Goal: Transaction & Acquisition: Purchase product/service

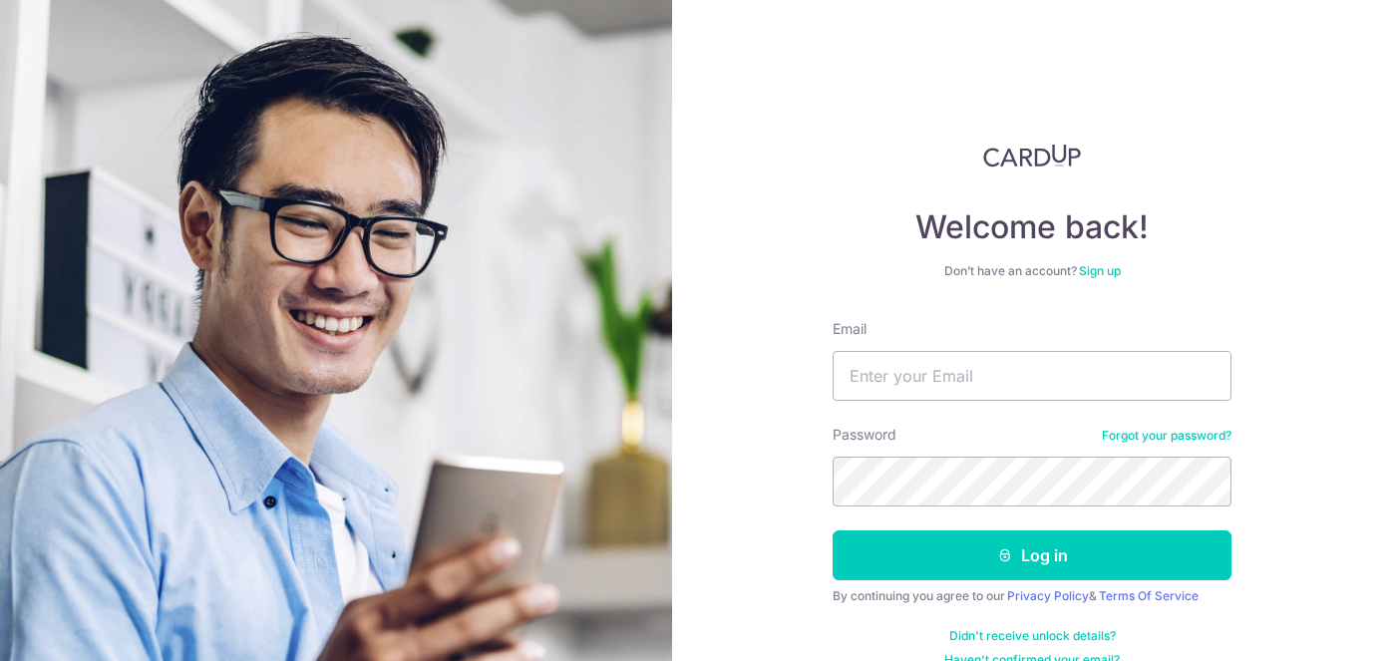
click at [1184, 437] on link "Forgot your password?" at bounding box center [1167, 436] width 130 height 16
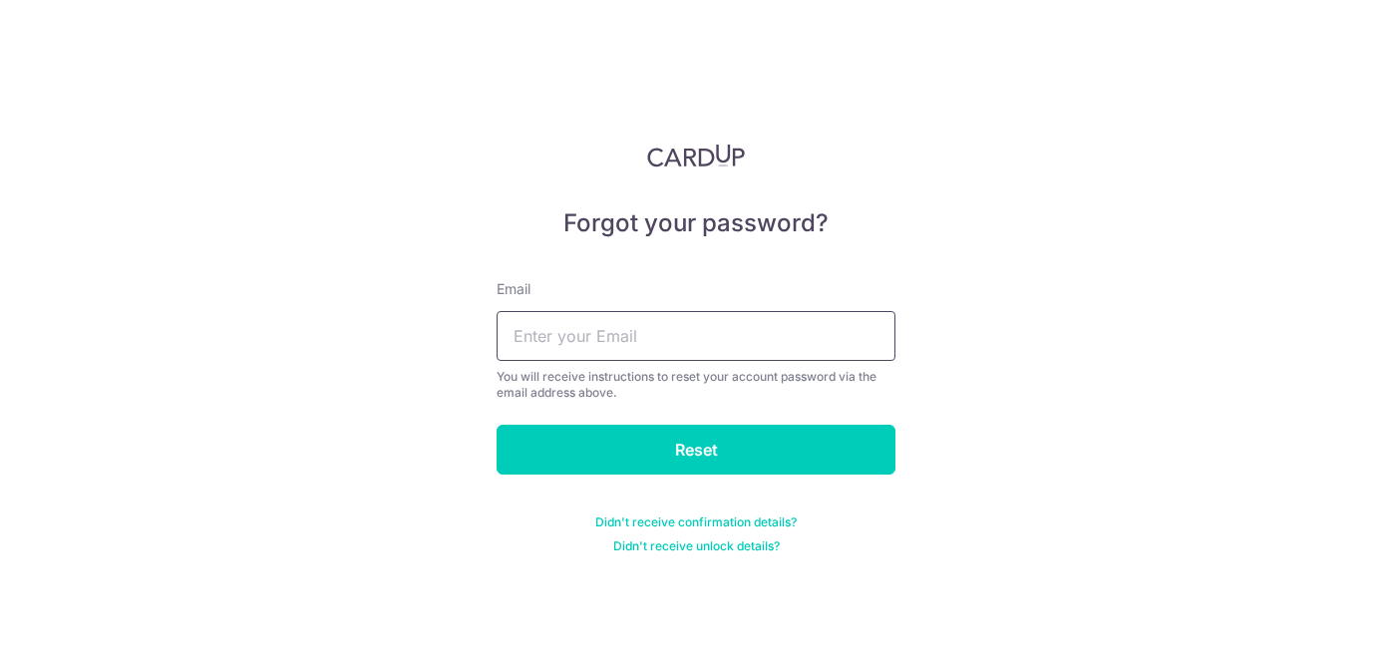
click at [777, 336] on input "text" at bounding box center [696, 336] width 399 height 50
type input "xu.yaowei.1@gmail.com"
click at [497, 425] on input "Reset" at bounding box center [696, 450] width 399 height 50
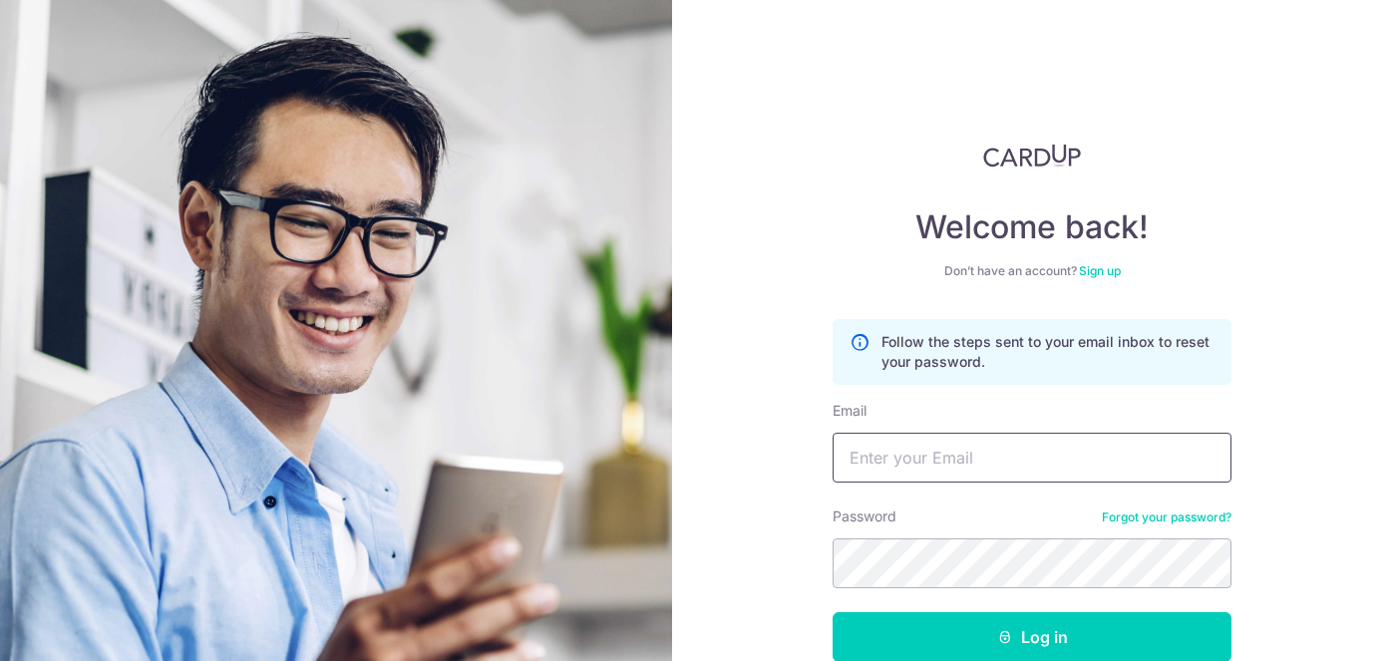
click at [976, 472] on input "Email" at bounding box center [1032, 458] width 399 height 50
type input "[EMAIL_ADDRESS][DOMAIN_NAME]"
click at [833, 612] on button "Log in" at bounding box center [1032, 637] width 399 height 50
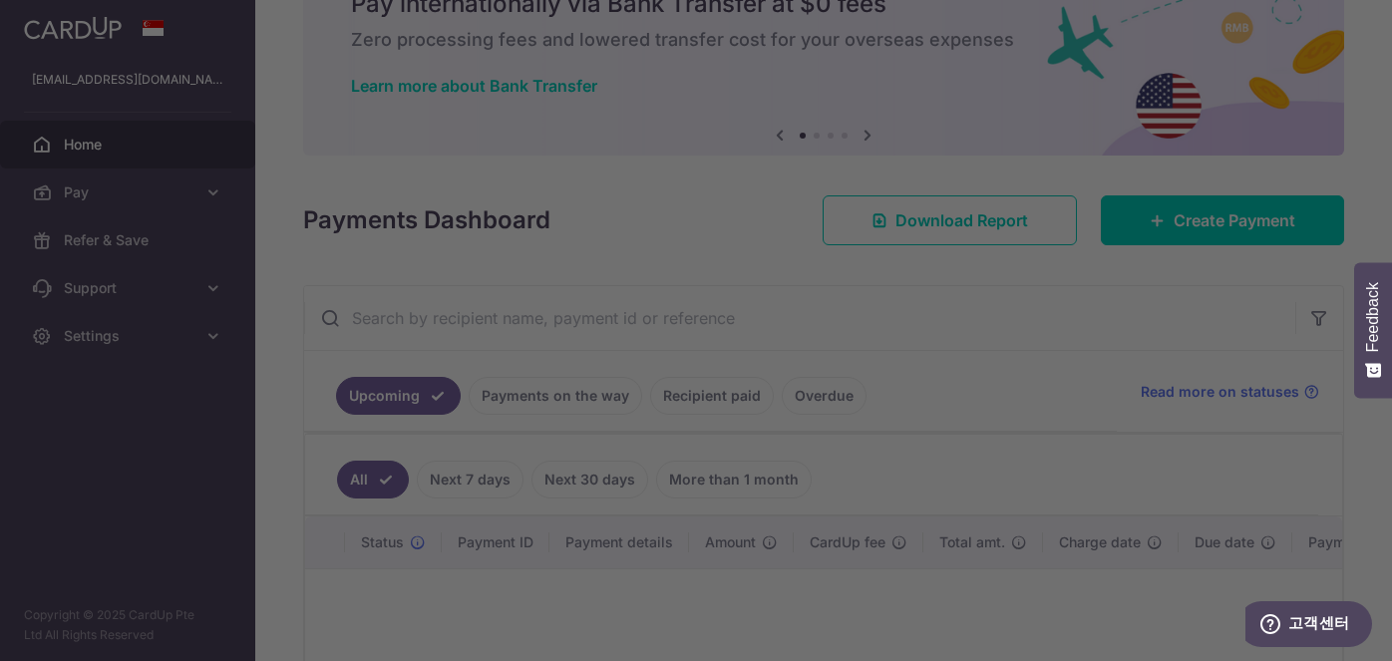
scroll to position [66, 0]
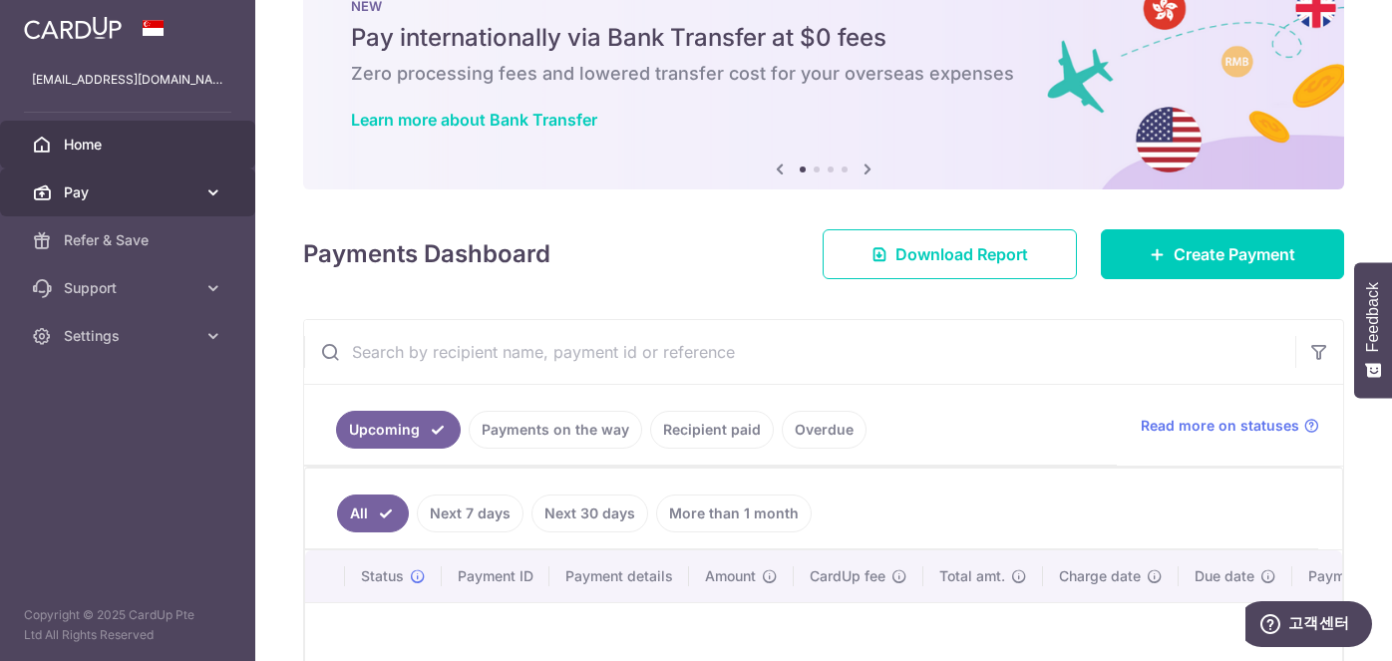
click at [158, 193] on span "Pay" at bounding box center [130, 193] width 132 height 20
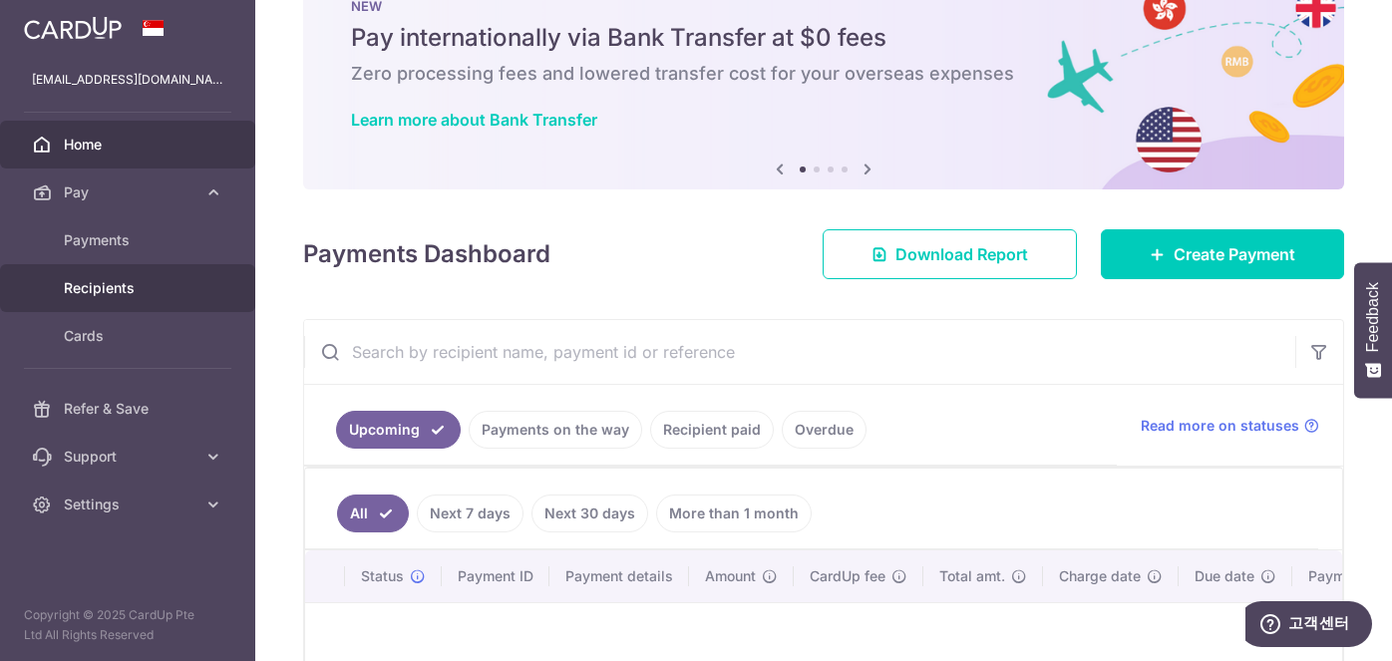
click at [116, 288] on span "Recipients" at bounding box center [130, 288] width 132 height 20
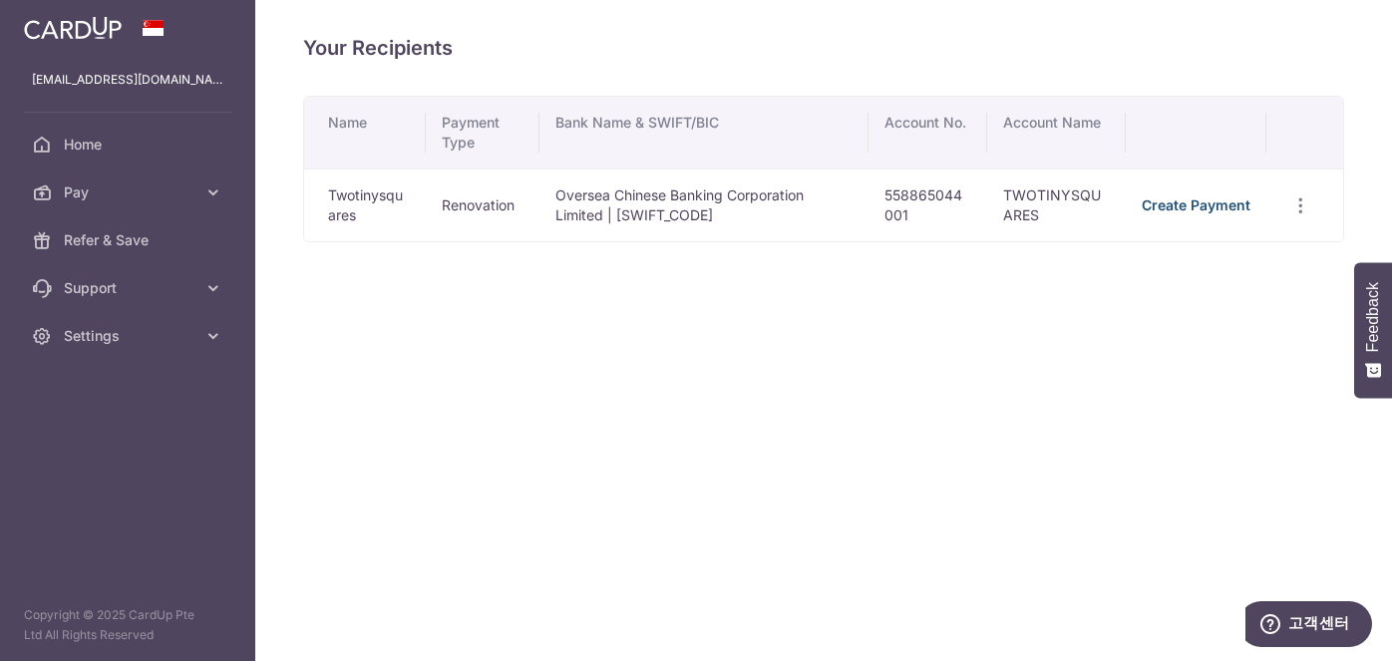
click at [1190, 200] on link "Create Payment" at bounding box center [1196, 204] width 109 height 17
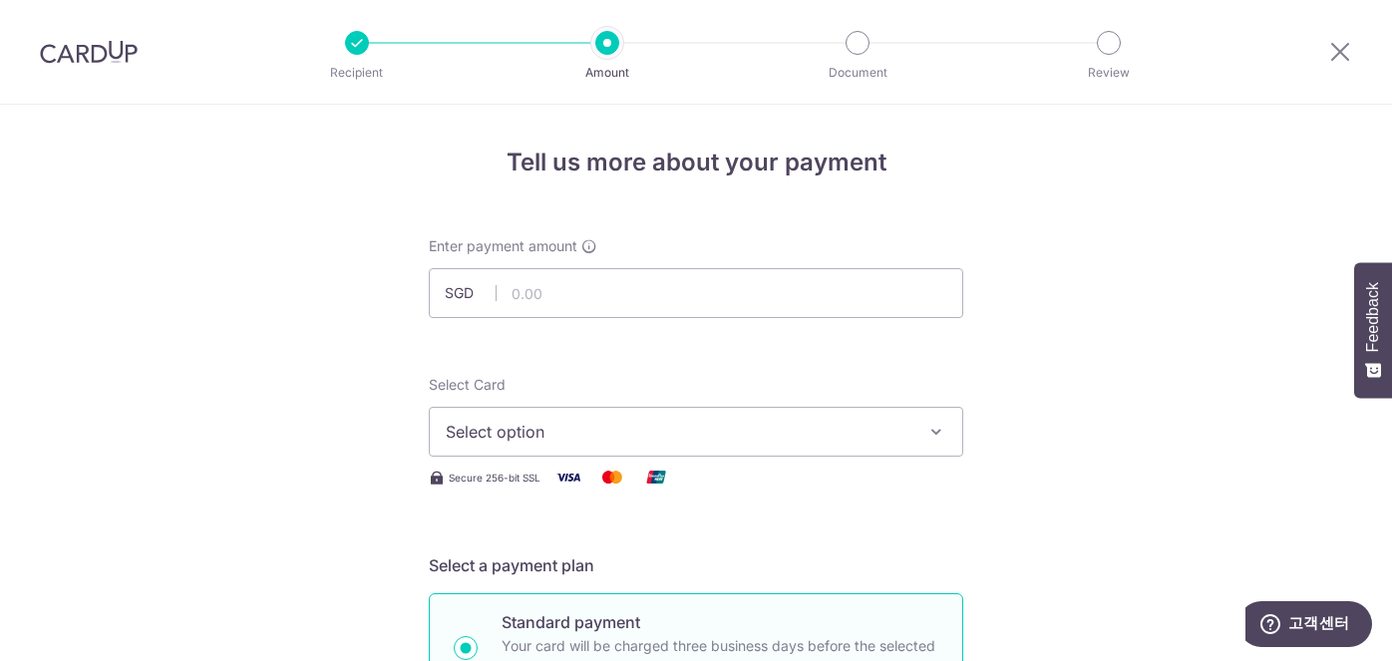
click at [557, 288] on input "text" at bounding box center [696, 293] width 535 height 50
type input "13,747.50"
click at [631, 427] on span "Select option" at bounding box center [678, 432] width 465 height 24
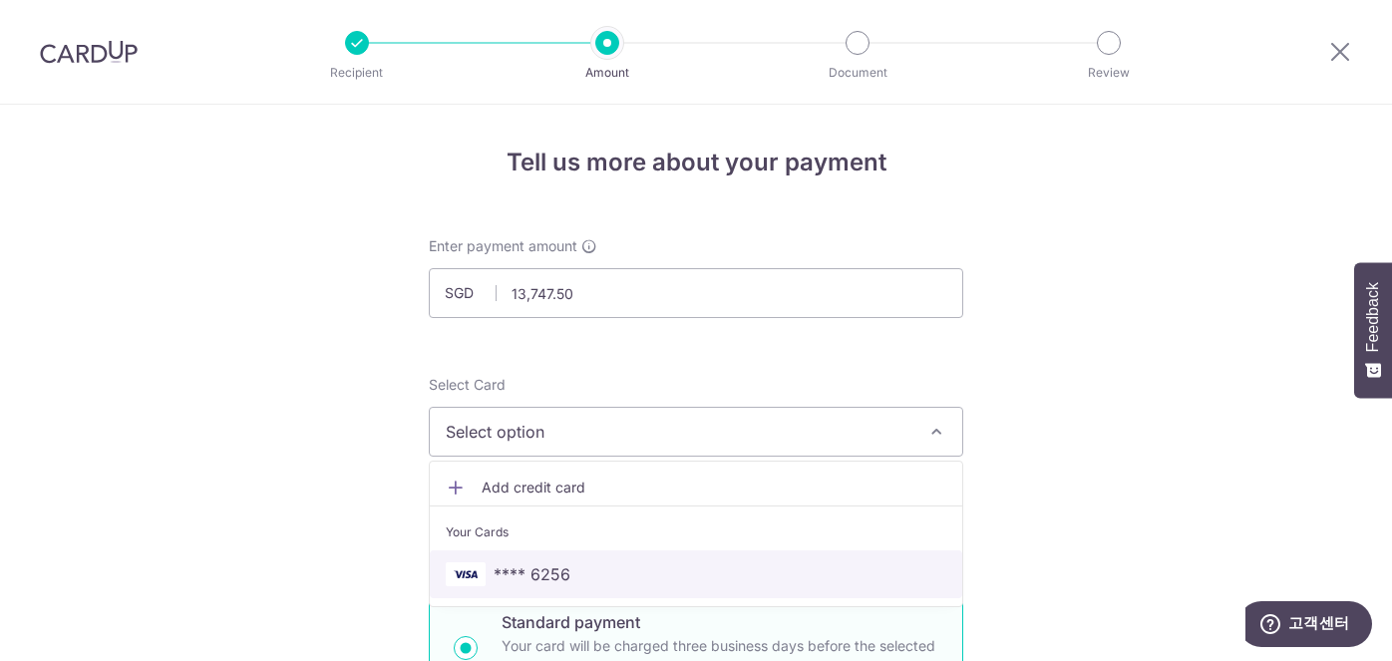
click at [608, 574] on span "**** 6256" at bounding box center [696, 574] width 501 height 24
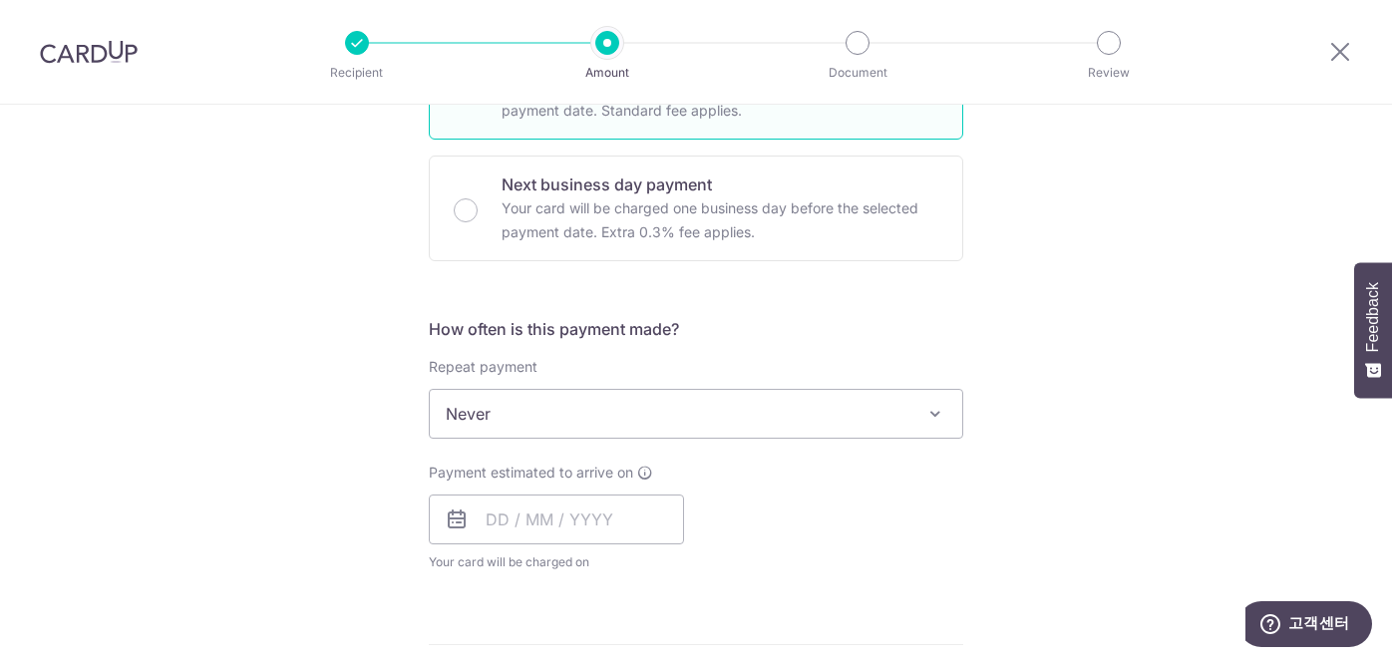
scroll to position [578, 0]
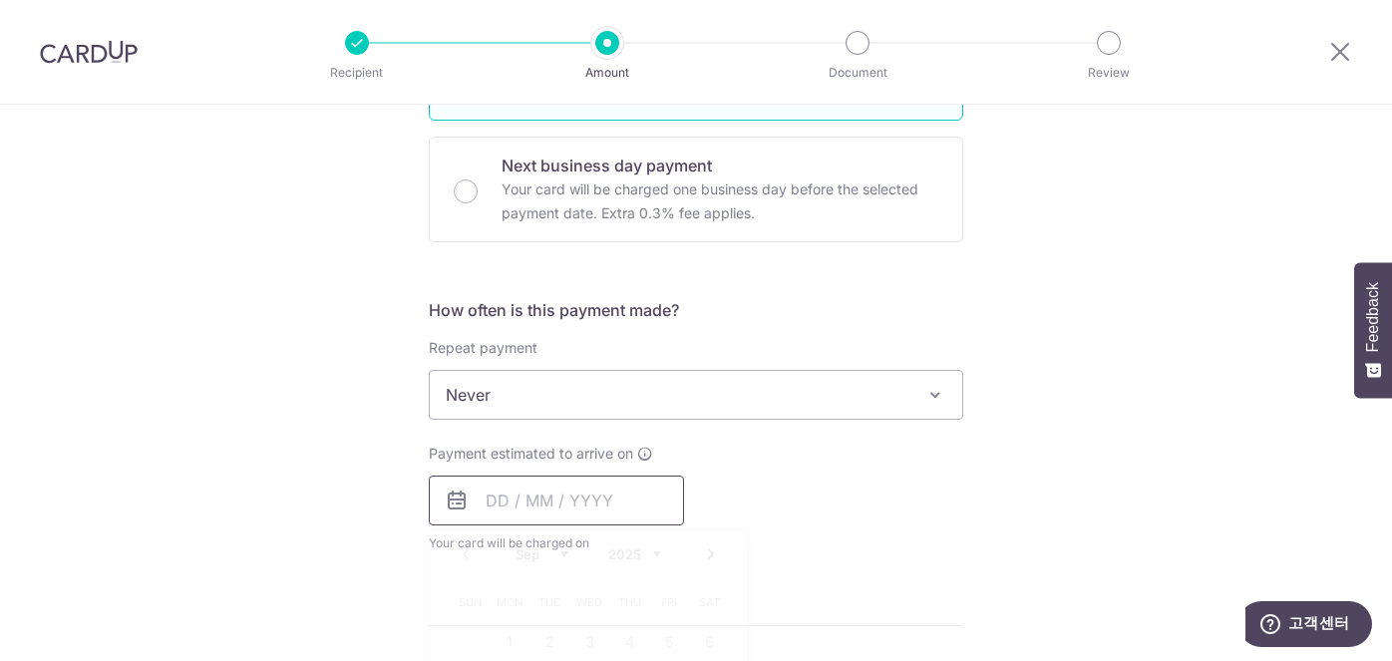
click at [497, 495] on input "text" at bounding box center [556, 501] width 255 height 50
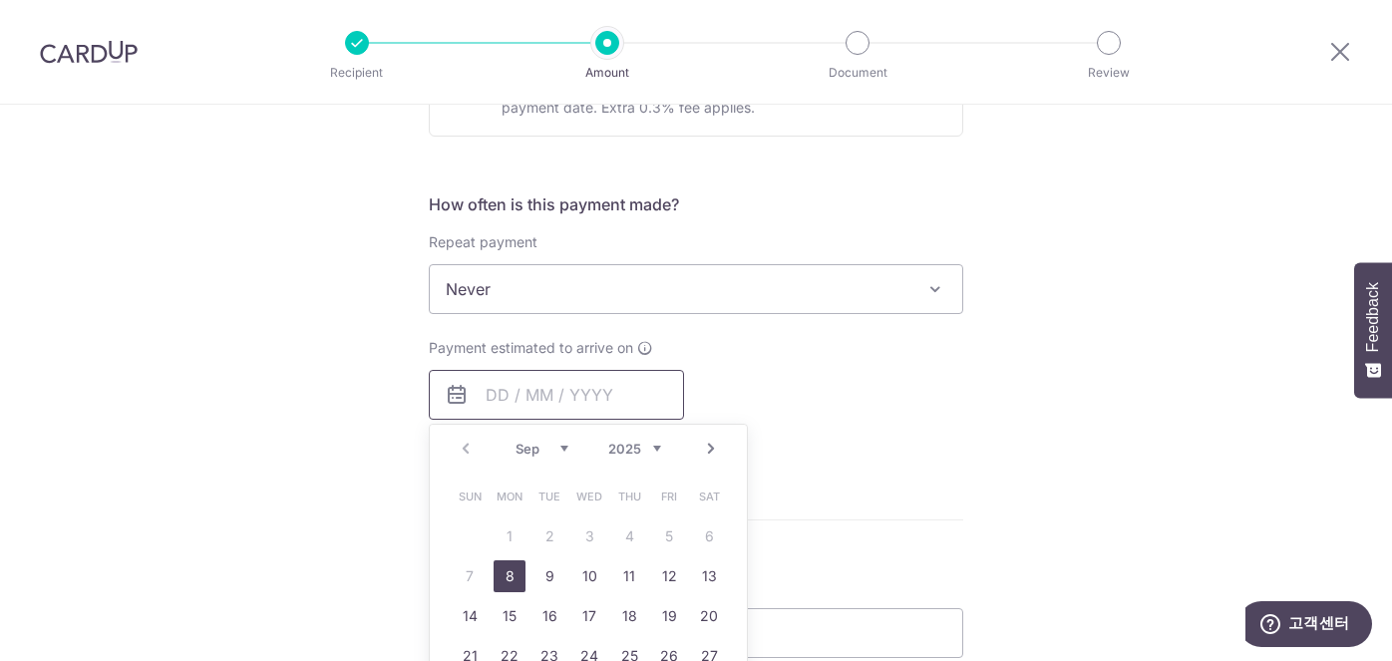
scroll to position [688, 0]
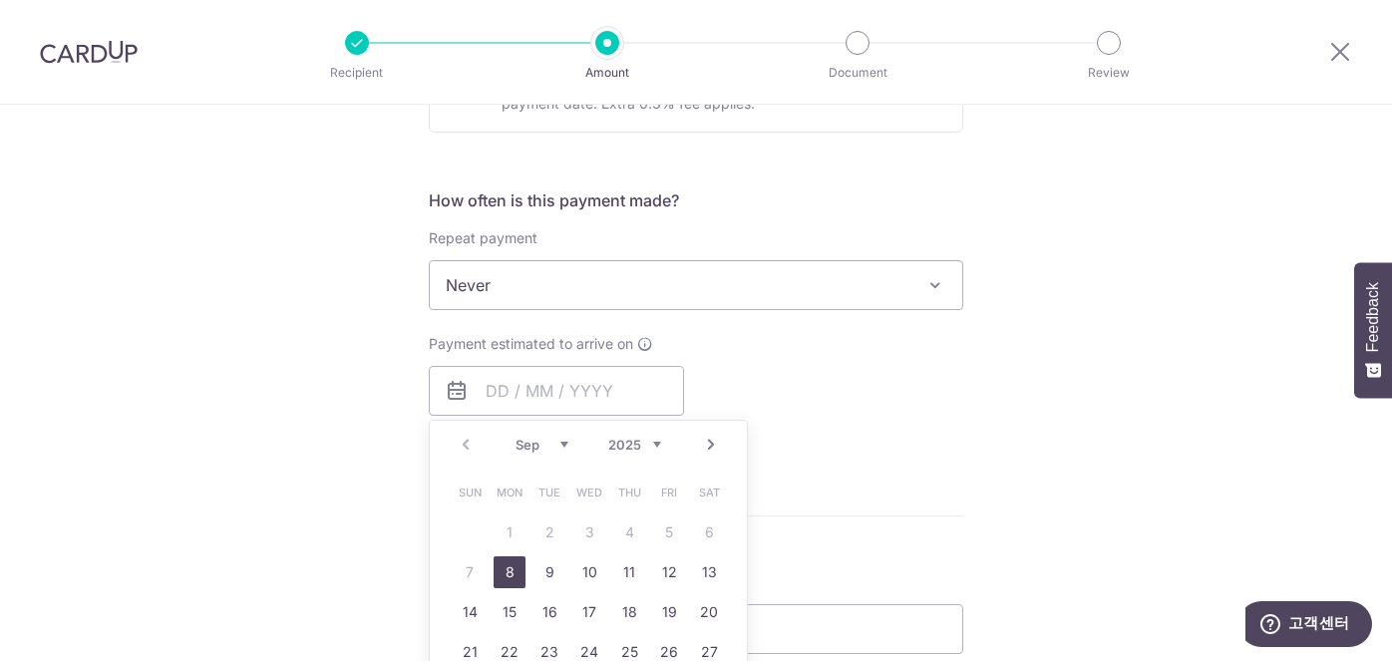
click at [512, 579] on link "8" at bounding box center [510, 573] width 32 height 32
type input "[DATE]"
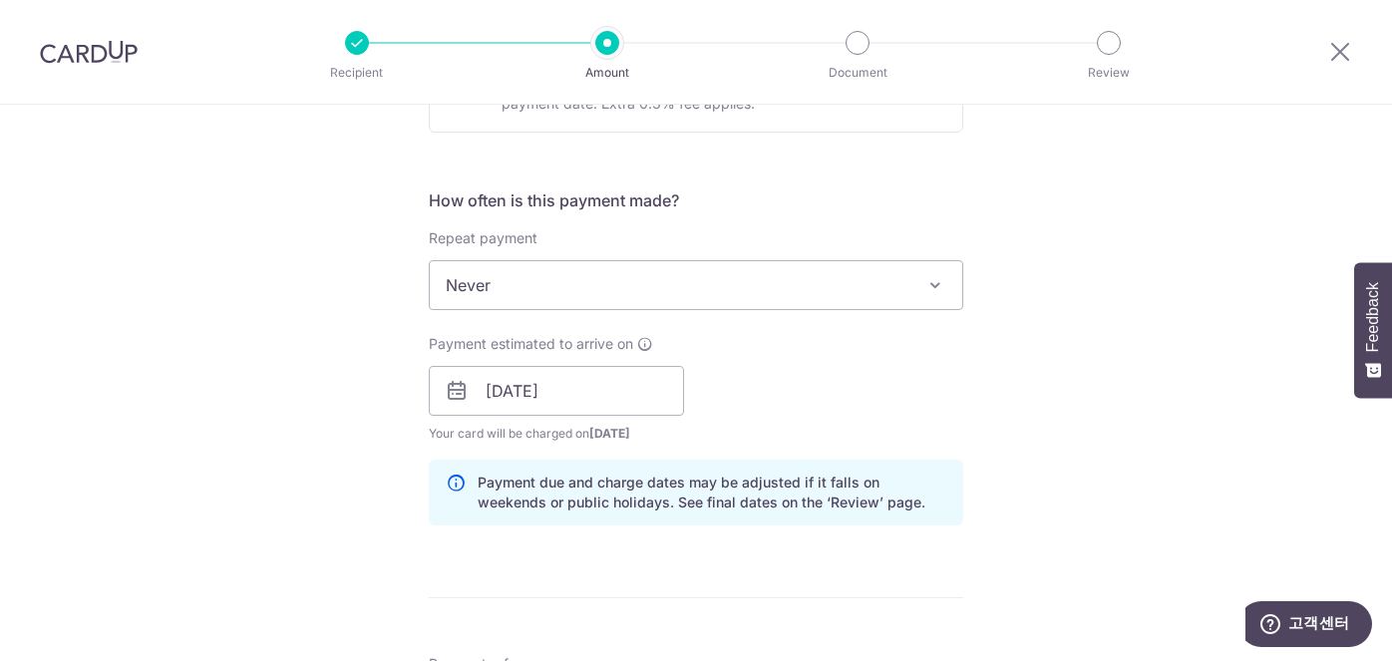
click at [512, 579] on form "Enter payment amount SGD 13,747.50 13747.50 Select Card **** 6256 Add credit ca…" at bounding box center [696, 445] width 535 height 1794
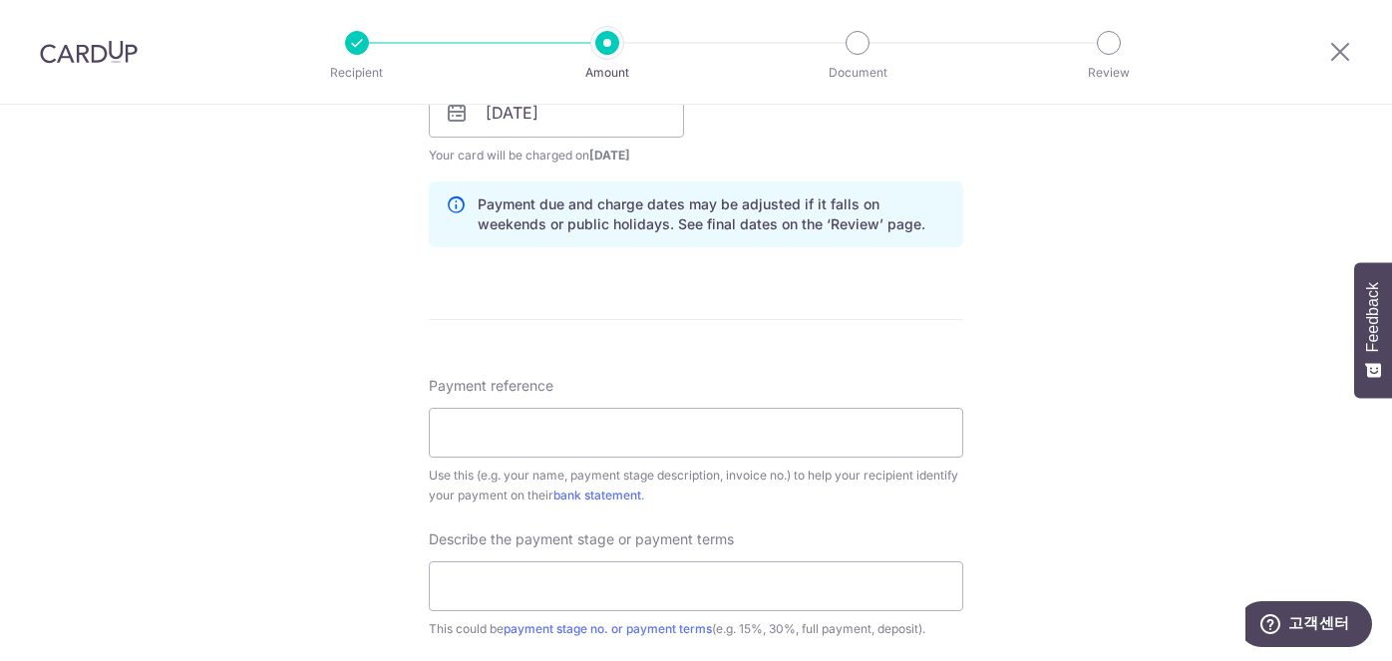
scroll to position [962, 0]
click at [503, 452] on input "Payment reference" at bounding box center [696, 437] width 535 height 50
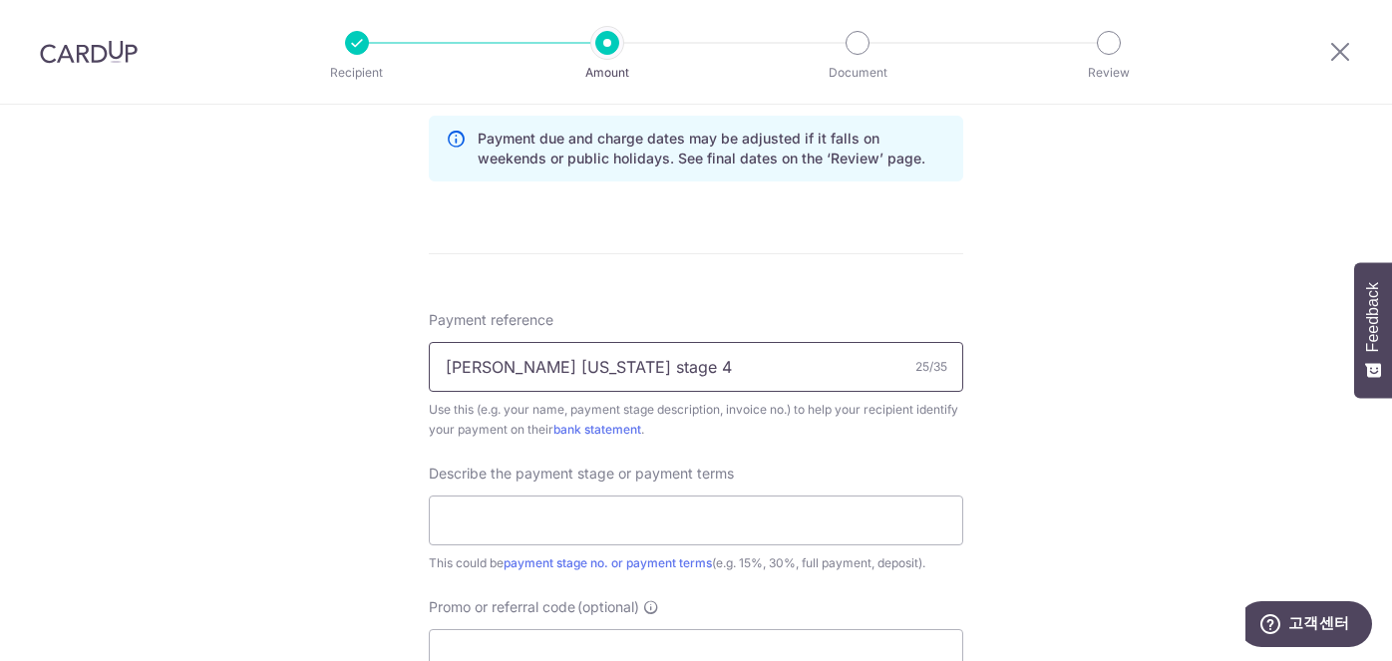
scroll to position [1047, 0]
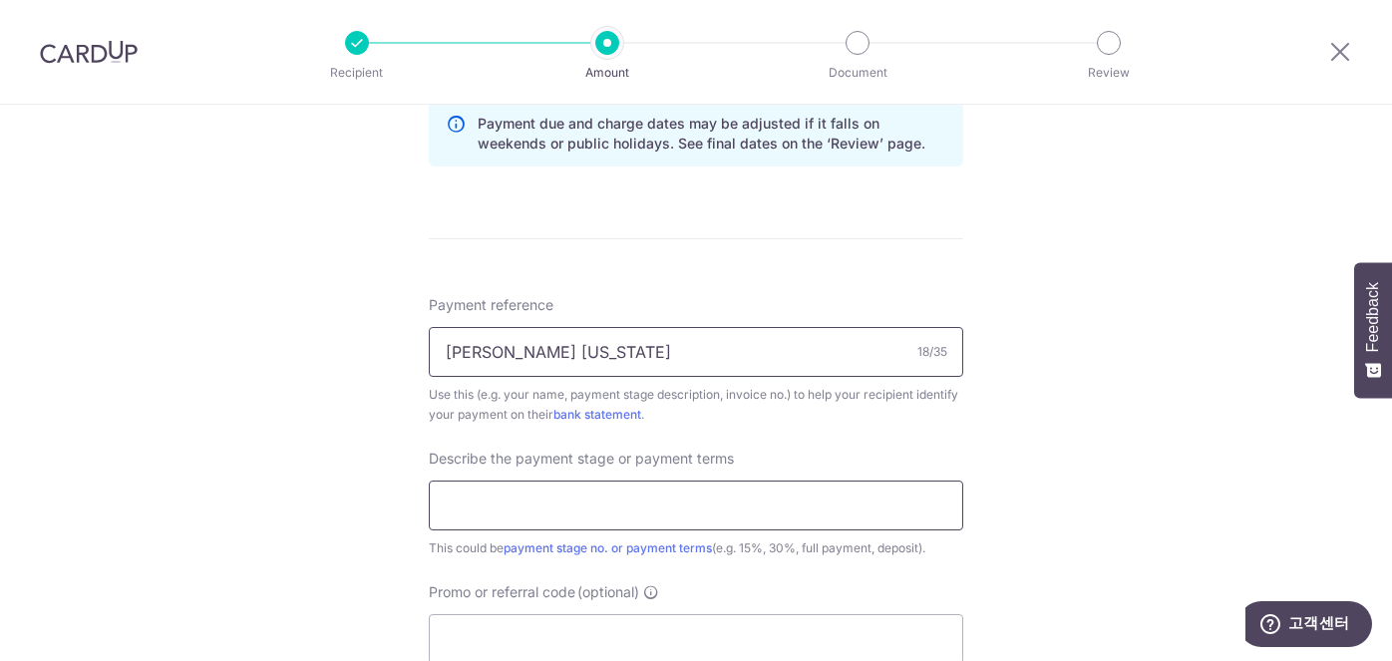
type input "xu yaowei vermont"
click at [548, 508] on input "text" at bounding box center [696, 506] width 535 height 50
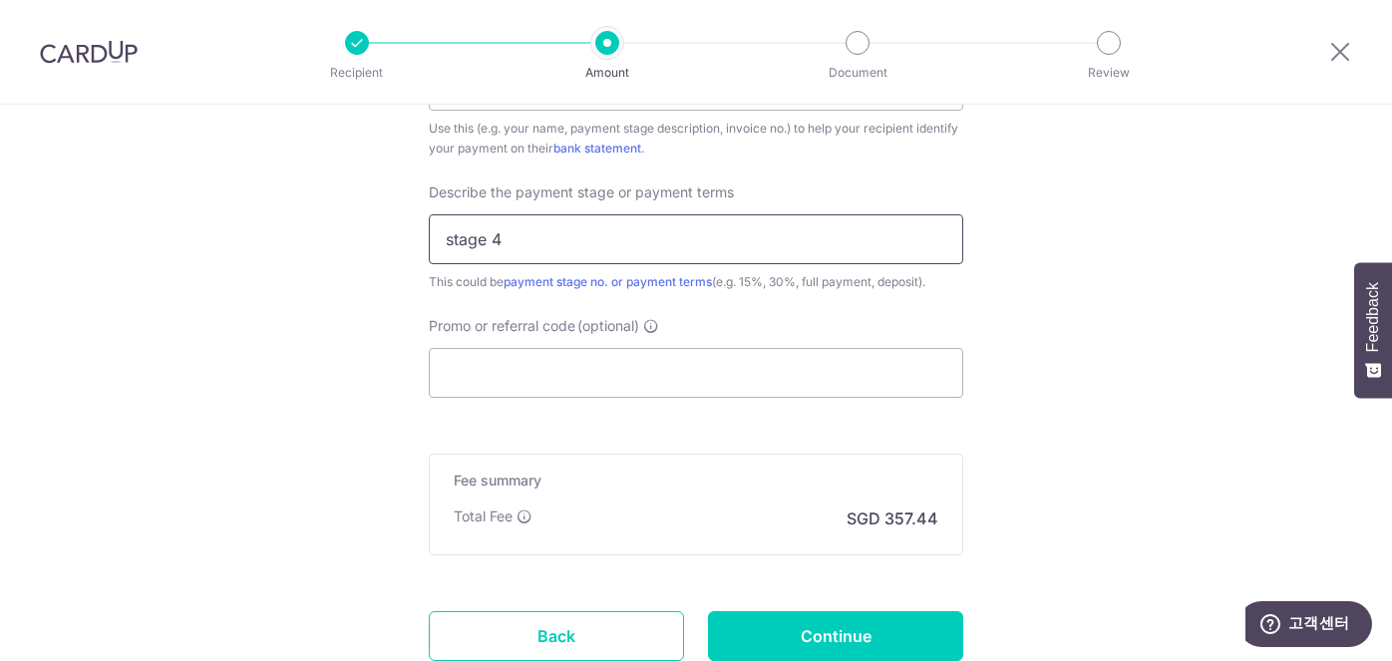
scroll to position [1312, 0]
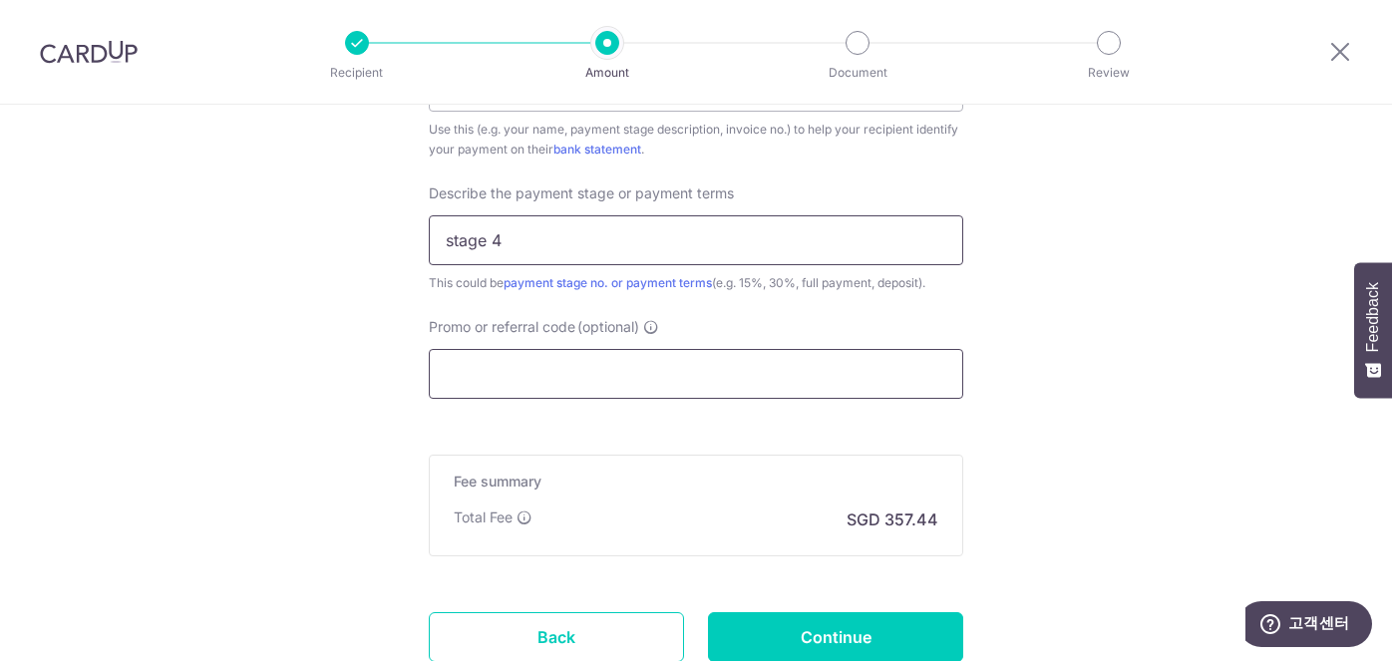
type input "stage 4"
click at [623, 369] on input "Promo or referral code (optional)" at bounding box center [696, 374] width 535 height 50
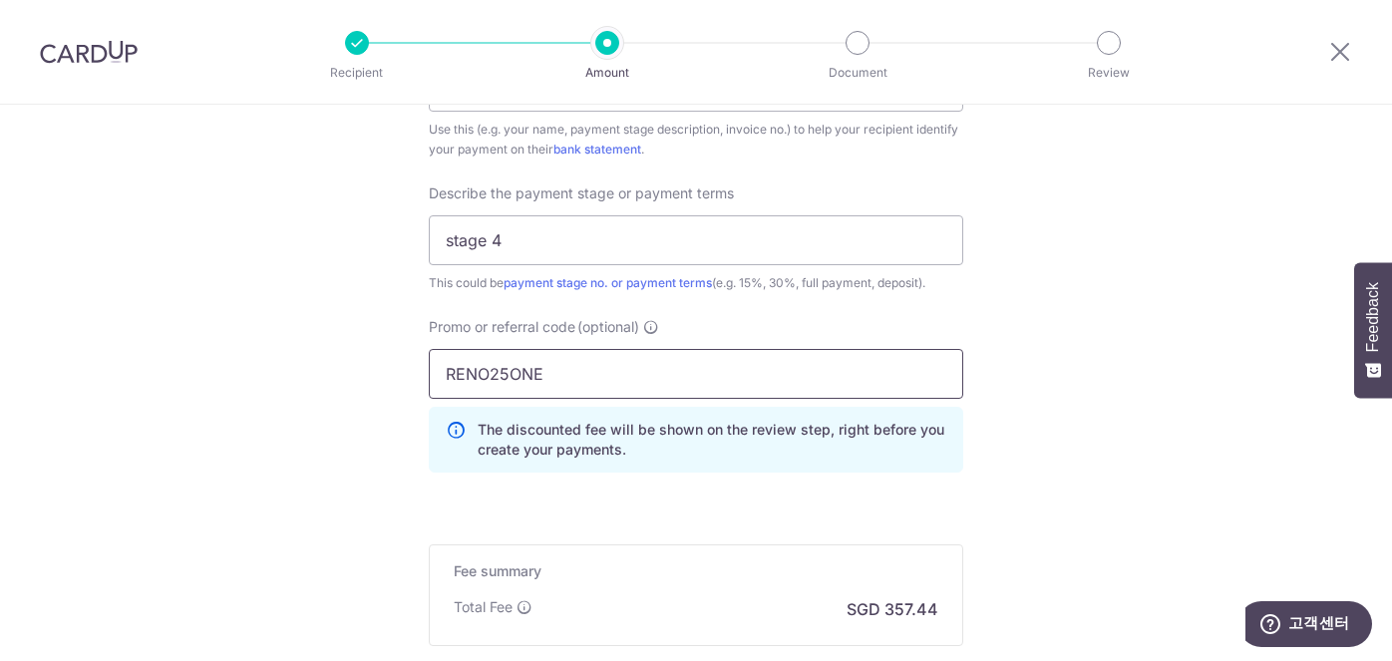
type input "RENO25ONE"
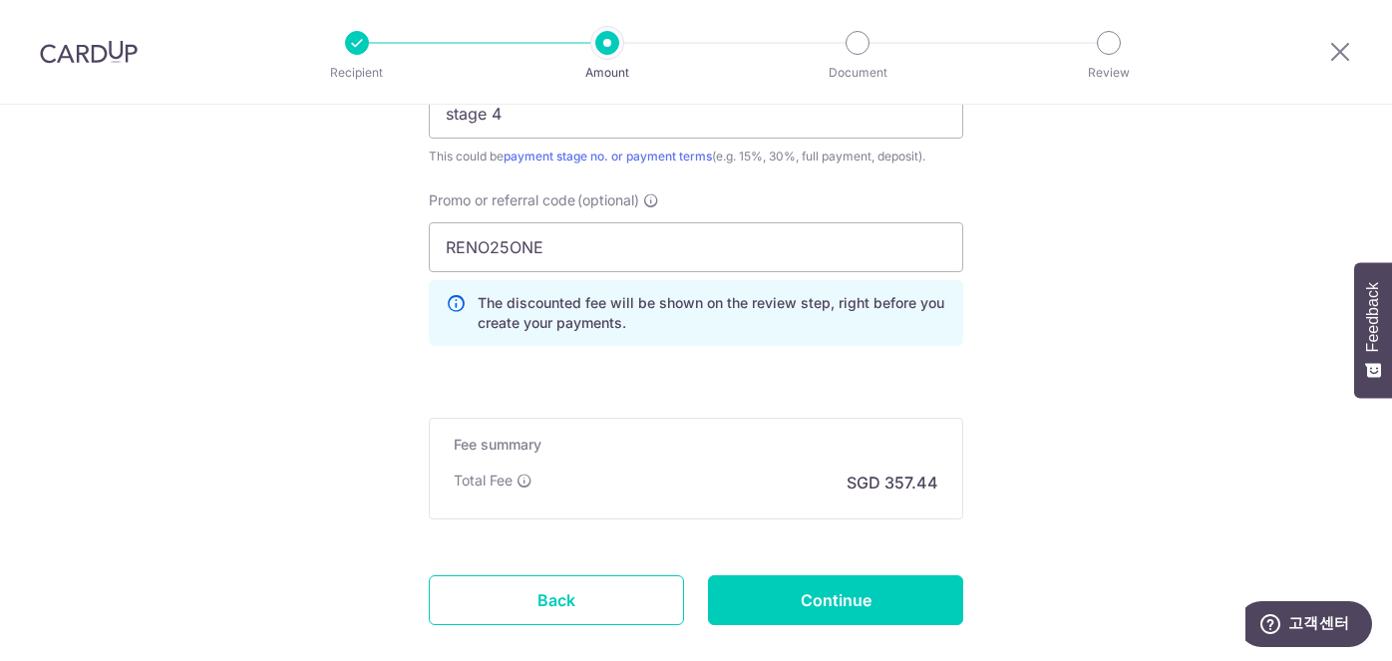
scroll to position [1444, 0]
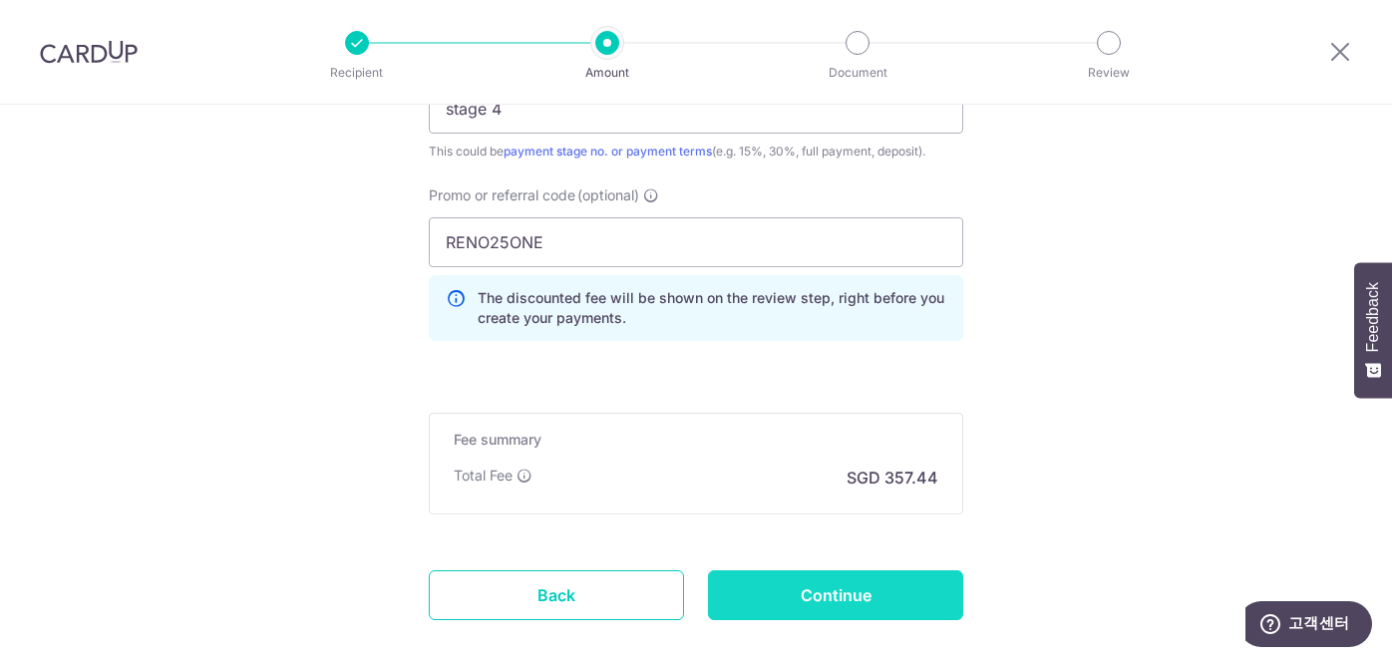
click at [912, 606] on input "Continue" at bounding box center [835, 595] width 255 height 50
type input "Create Schedule"
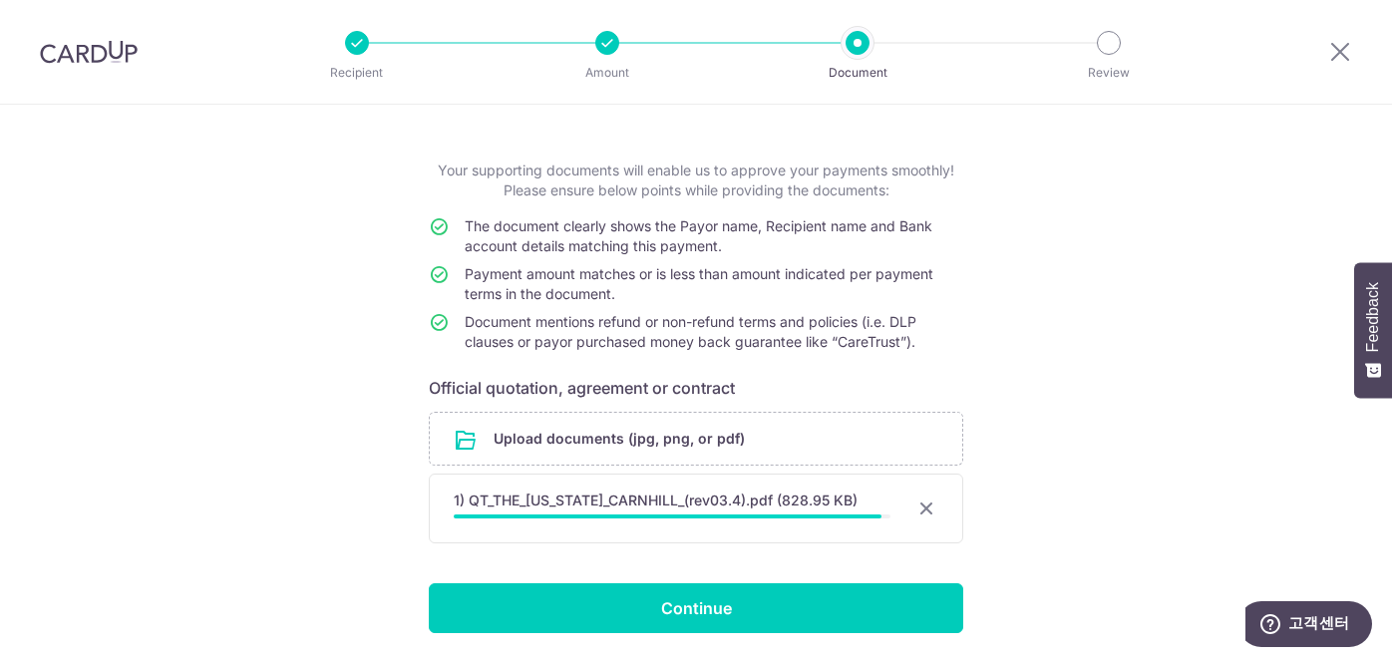
scroll to position [108, 0]
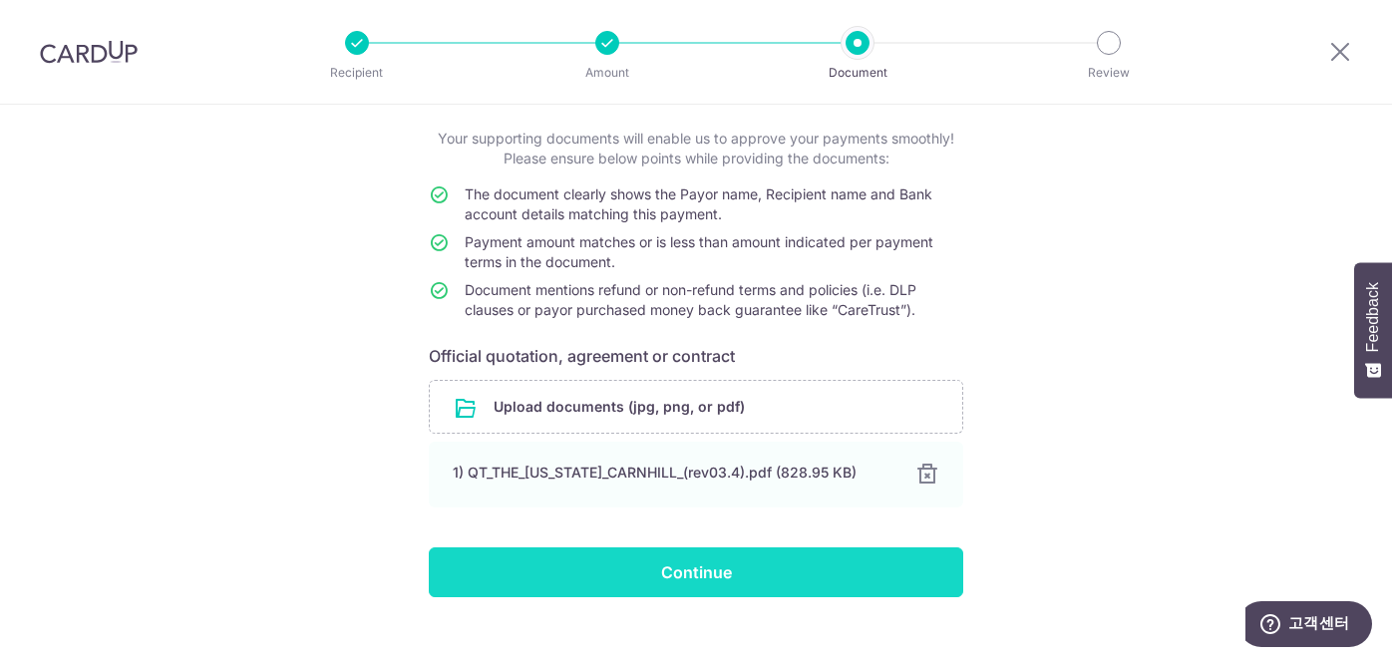
click at [774, 584] on input "Continue" at bounding box center [696, 573] width 535 height 50
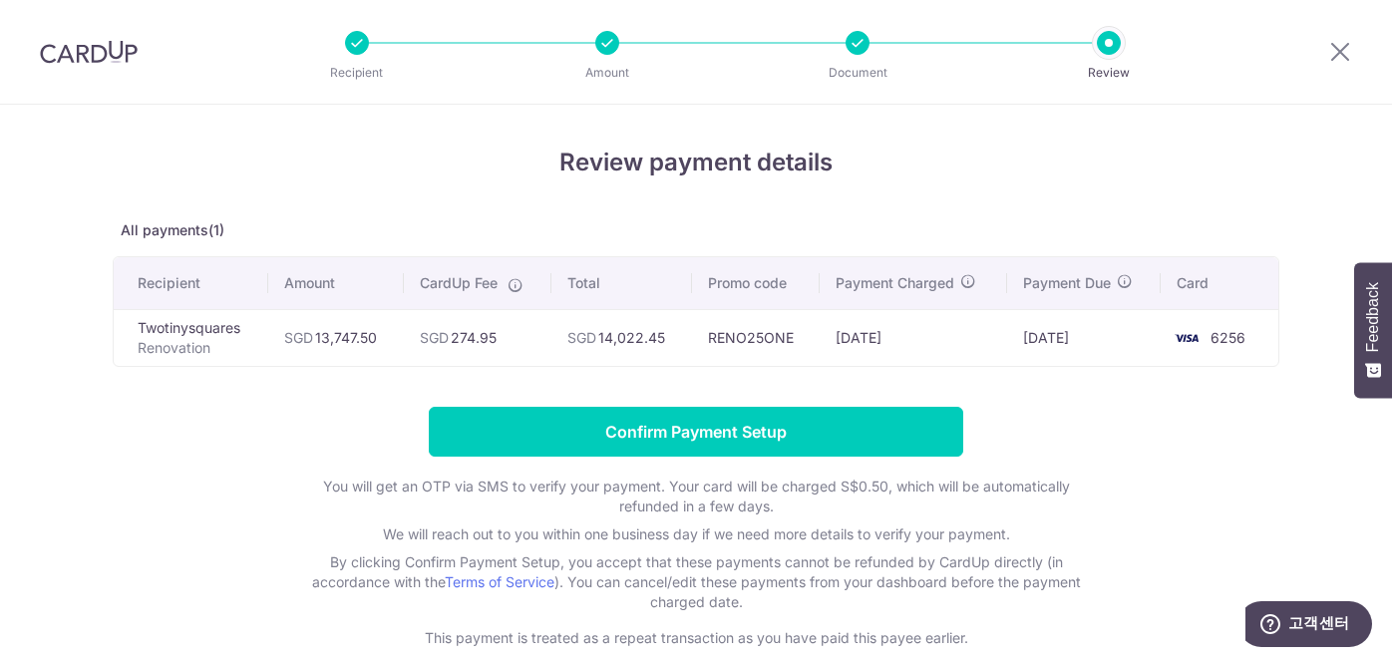
scroll to position [105, 0]
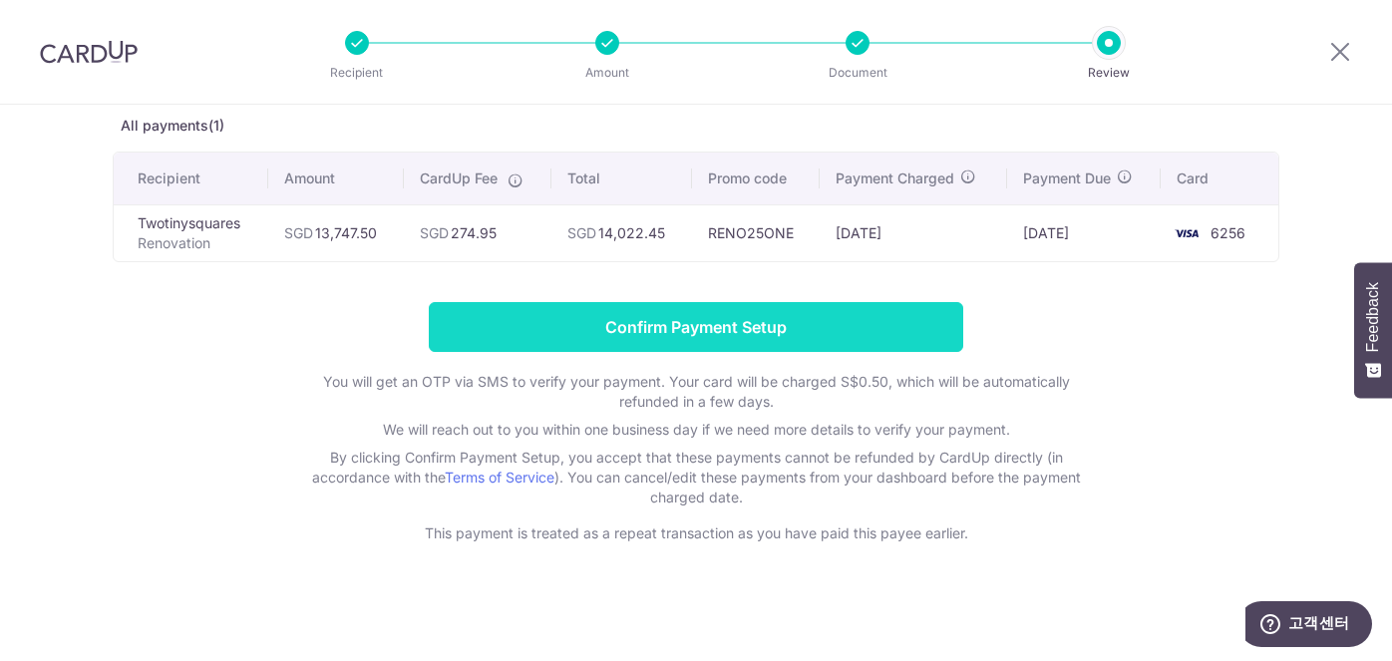
click at [762, 316] on input "Confirm Payment Setup" at bounding box center [696, 327] width 535 height 50
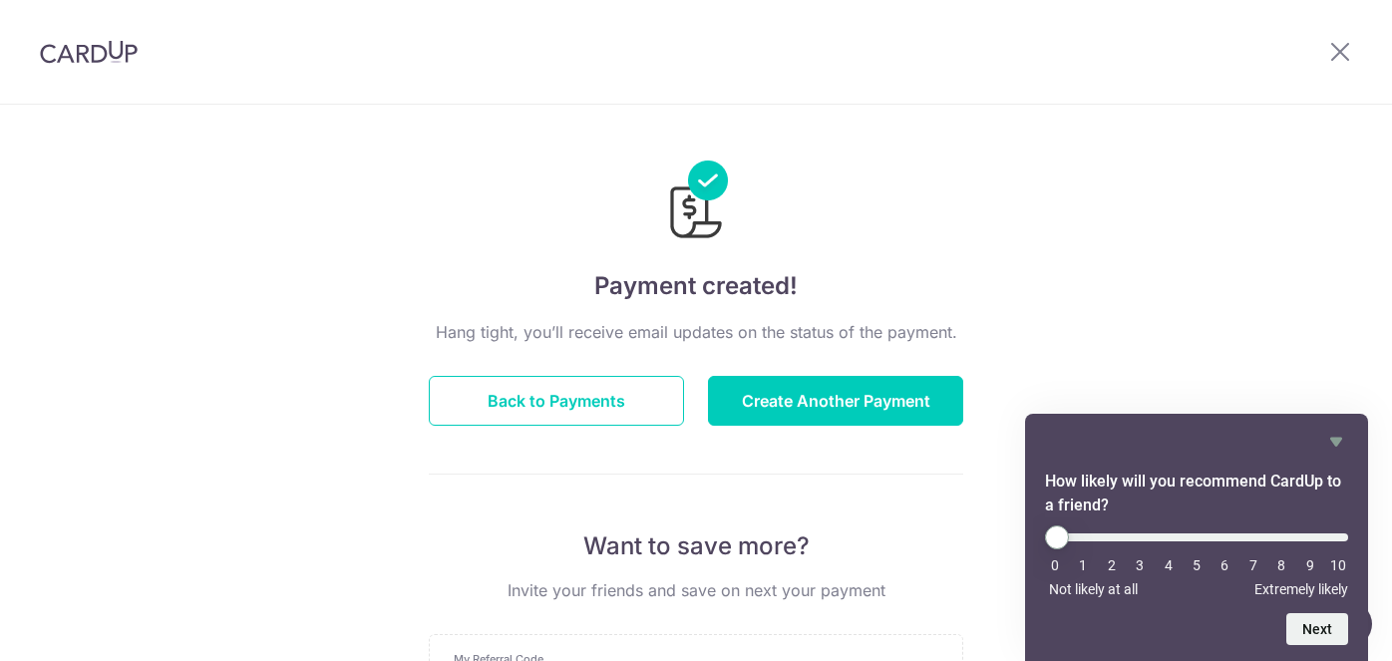
click at [1282, 334] on div "Payment created! Hang tight, you’ll receive email updates on the status of the …" at bounding box center [696, 637] width 1392 height 1065
click at [1343, 438] on icon "Hide survey" at bounding box center [1336, 442] width 24 height 24
